Goal: Transaction & Acquisition: Purchase product/service

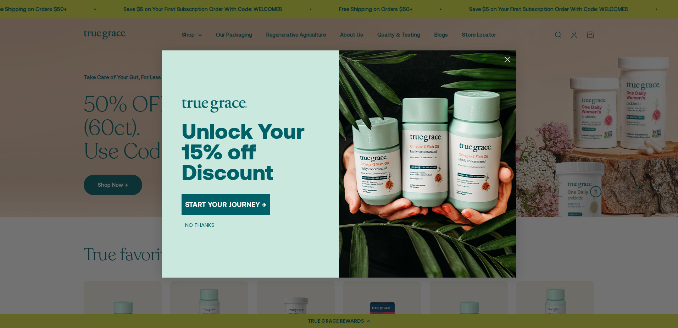
click at [507, 60] on icon "Close dialog" at bounding box center [507, 59] width 5 height 5
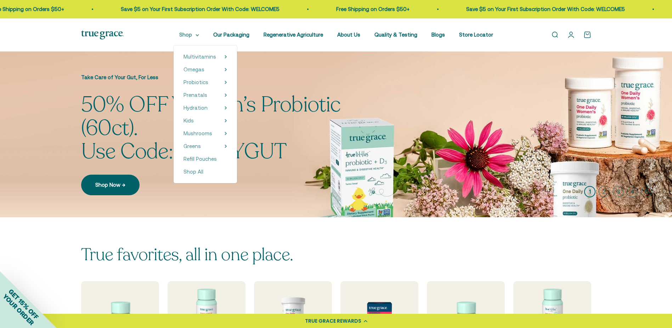
click at [194, 34] on summary "Shop" at bounding box center [189, 34] width 20 height 9
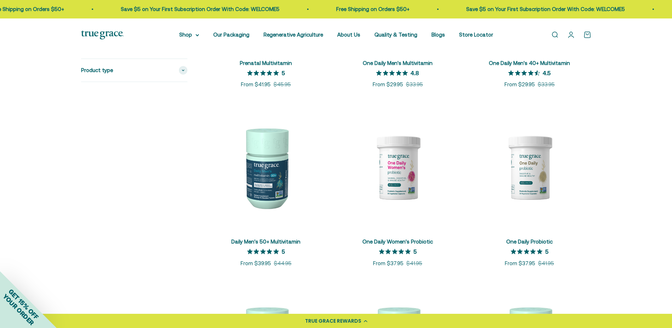
scroll to position [461, 0]
click at [268, 178] on img at bounding box center [266, 166] width 123 height 123
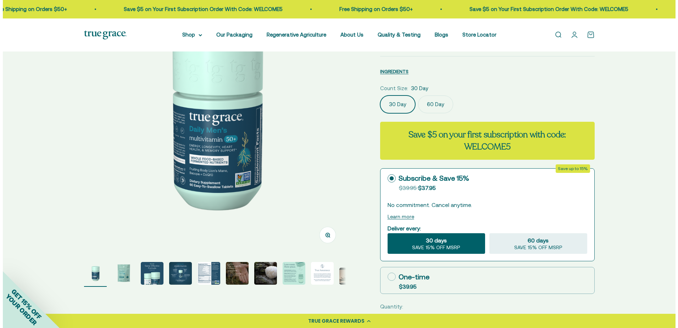
scroll to position [106, 0]
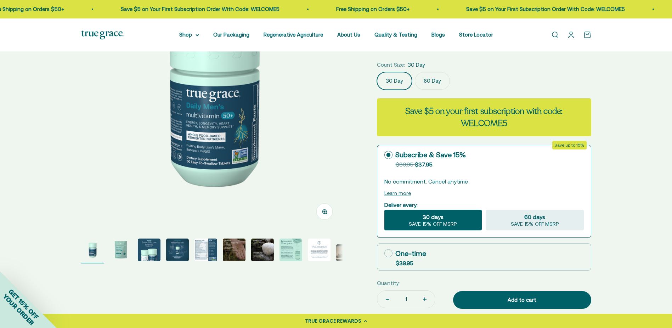
click at [425, 300] on icon "Increase quantity" at bounding box center [425, 299] width 0 height 4
type input "2"
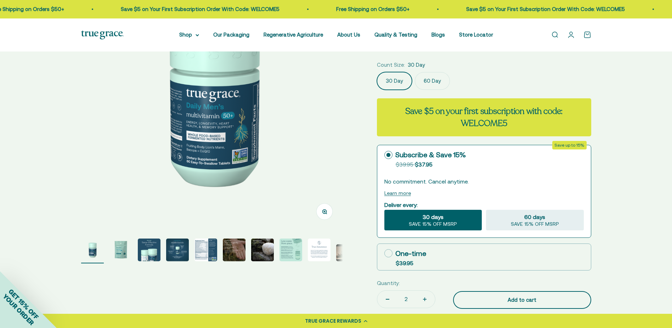
click at [516, 297] on div "Add to cart" at bounding box center [523, 299] width 110 height 9
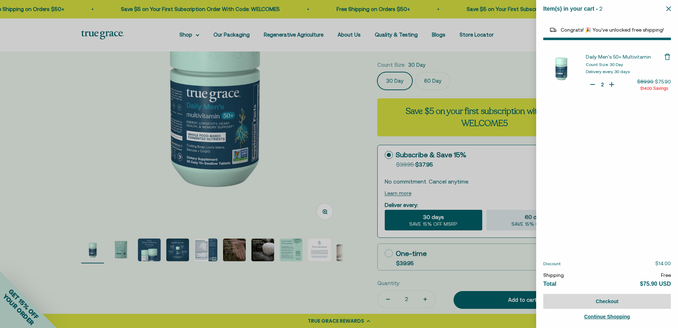
select select "44882806636758"
select select "42422654566614"
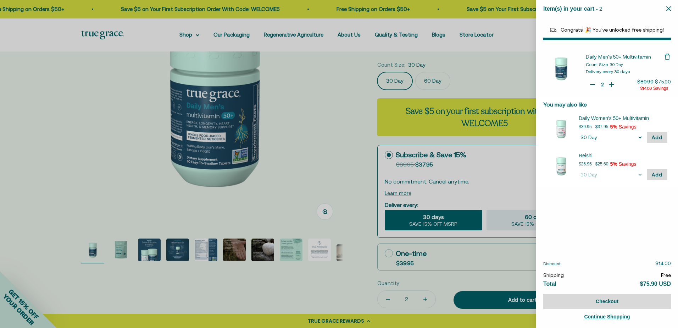
click at [603, 314] on span "Continue Shopping" at bounding box center [607, 316] width 46 height 6
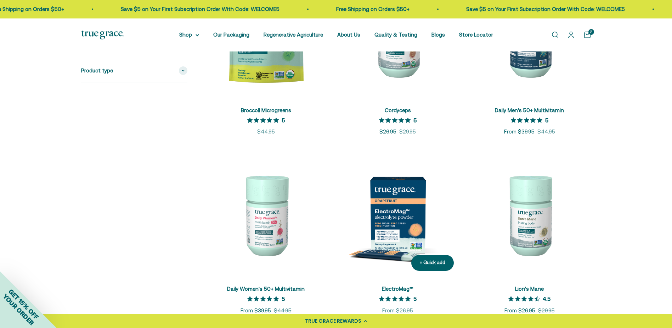
scroll to position [177, 0]
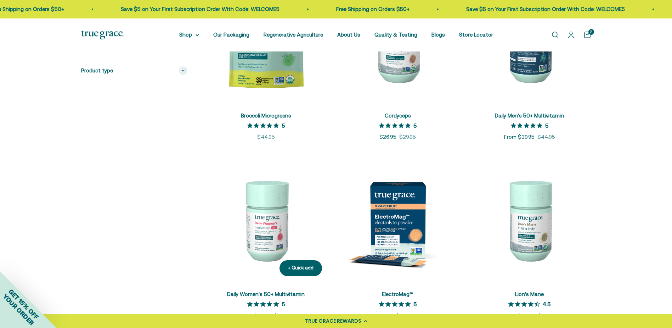
click at [265, 225] on img at bounding box center [266, 219] width 123 height 123
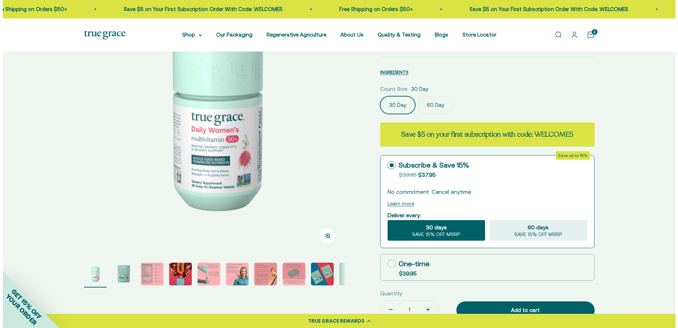
scroll to position [106, 0]
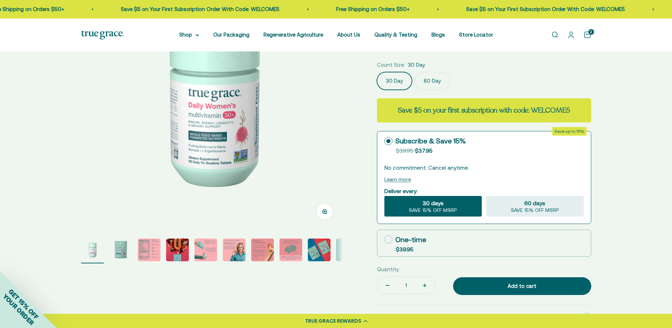
click at [425, 285] on icon "Increase quantity" at bounding box center [425, 285] width 4 height 4
type input "2"
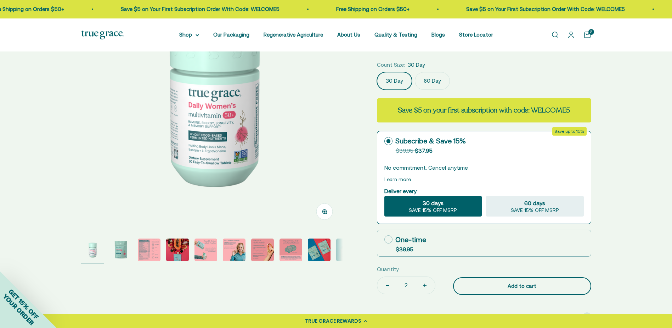
click at [517, 284] on div "Add to cart" at bounding box center [523, 285] width 110 height 9
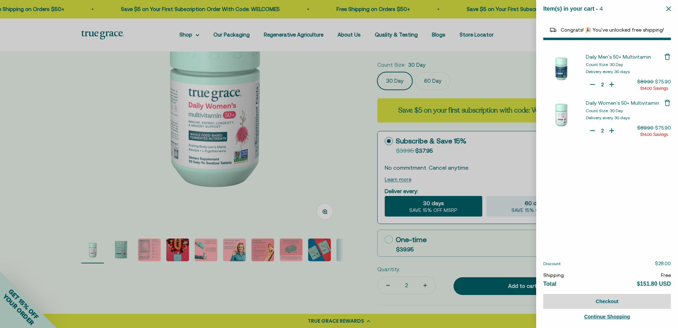
select select "42422654566614"
select select "46108266823894"
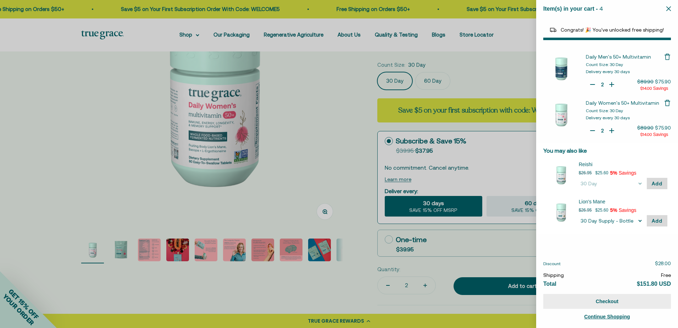
click at [614, 298] on button "Checkout" at bounding box center [607, 301] width 128 height 15
